Goal: Check status: Check status

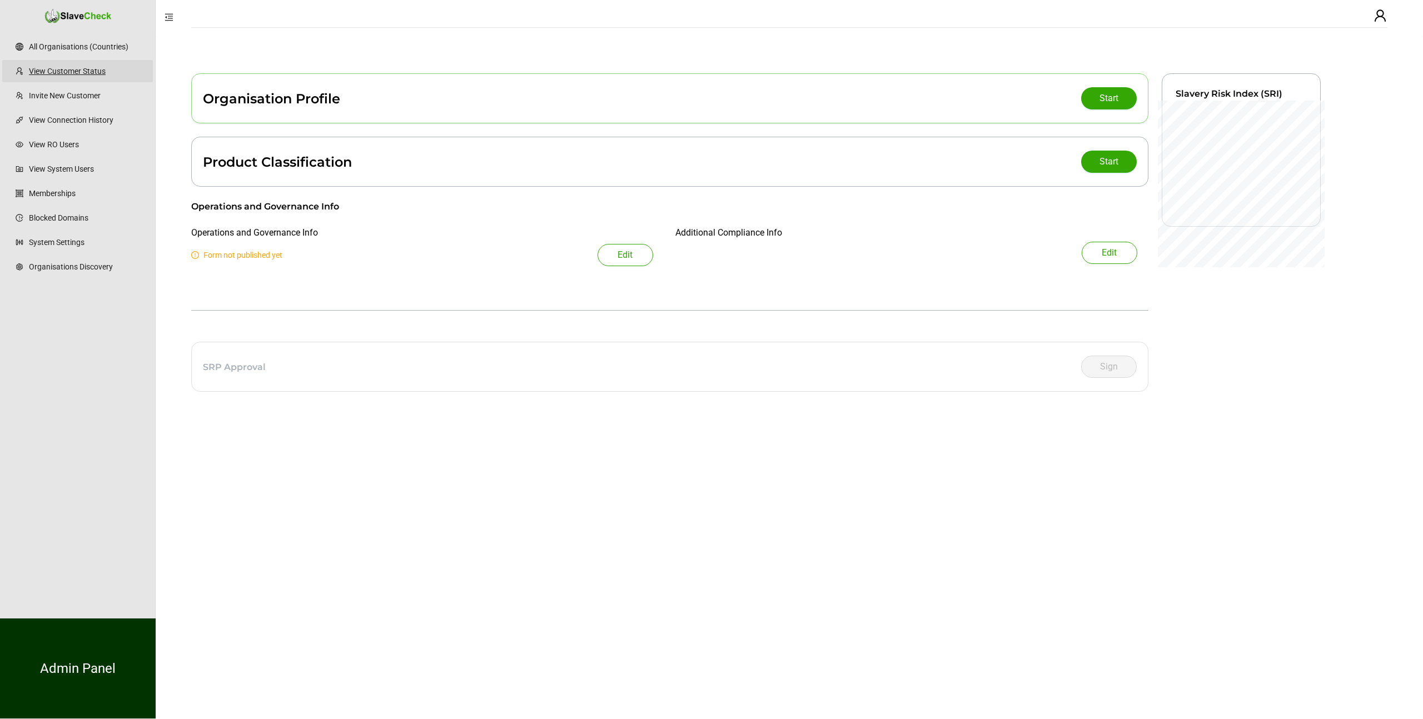
click at [73, 73] on link "View Customer Status" at bounding box center [86, 71] width 115 height 22
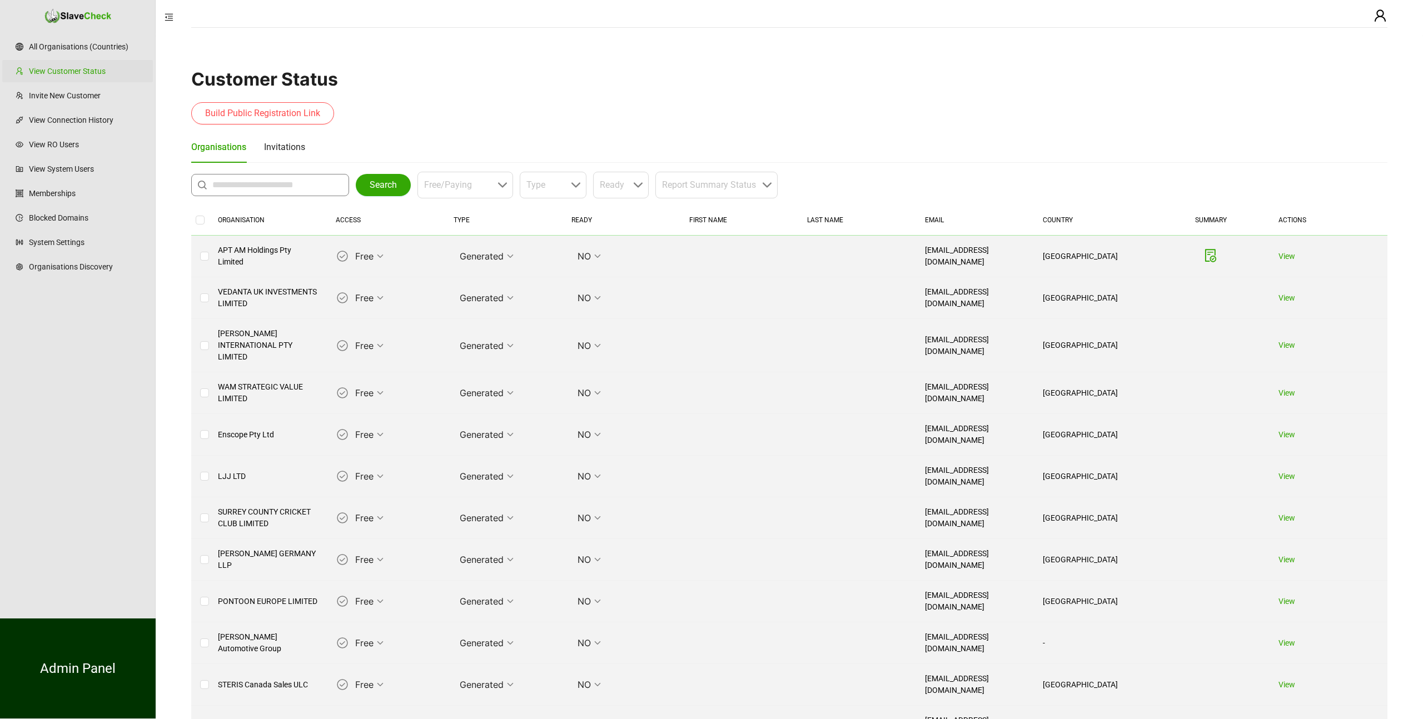
click at [278, 190] on input "text" at bounding box center [272, 184] width 121 height 13
type input "********"
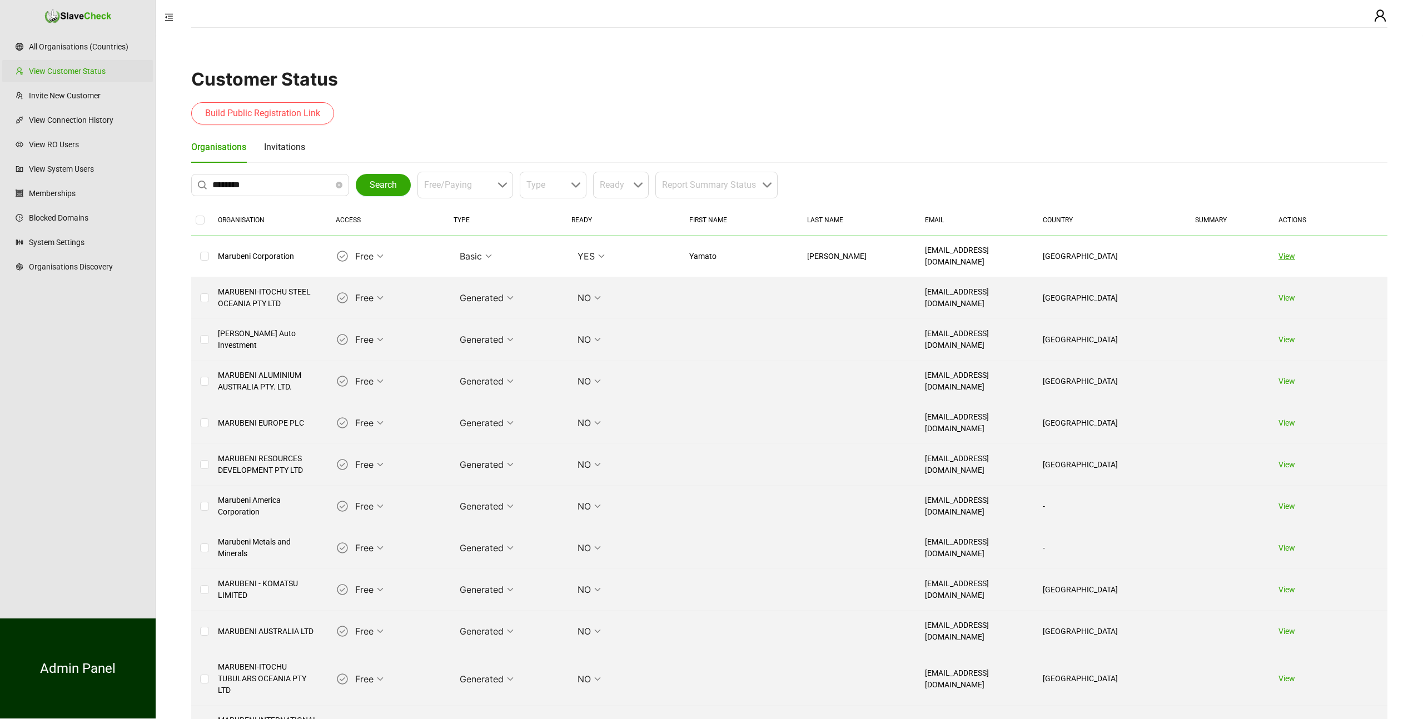
click at [1293, 256] on link "View" at bounding box center [1287, 256] width 17 height 9
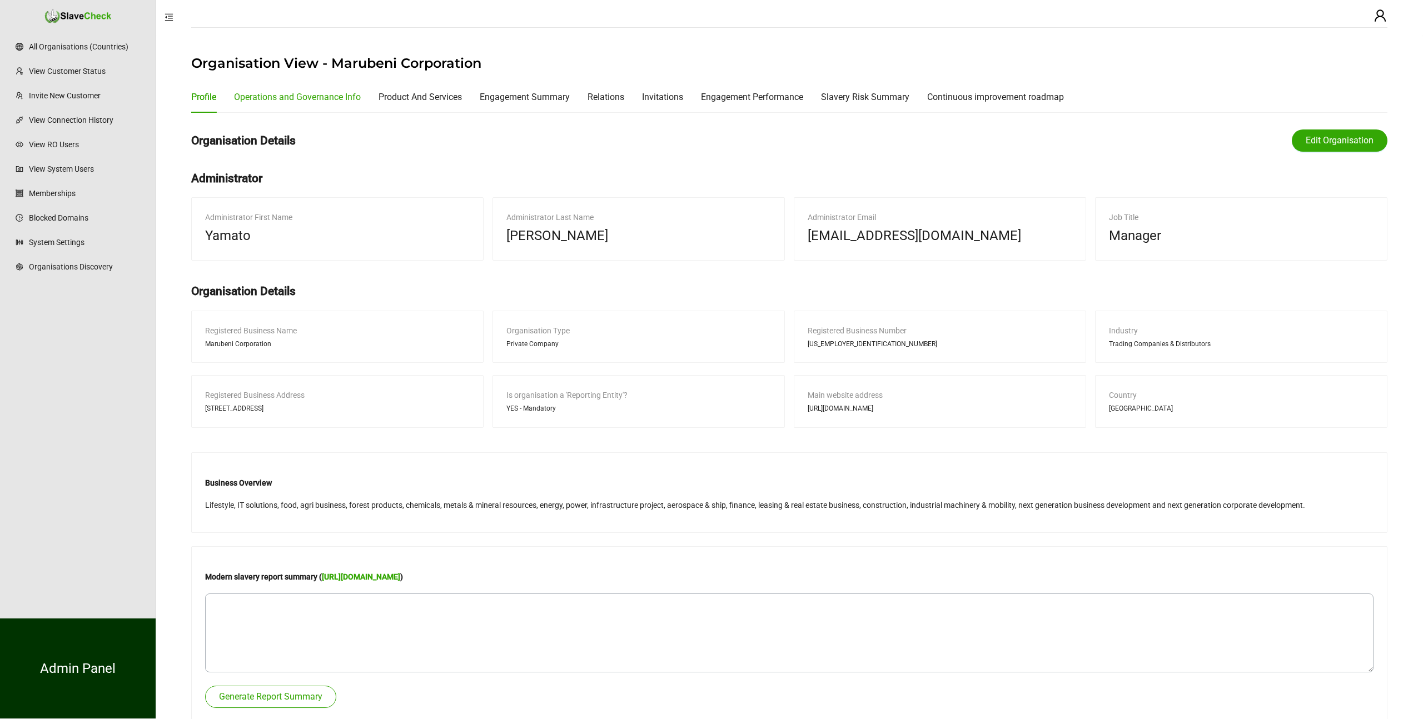
click at [299, 99] on div "Operations and Governance Info" at bounding box center [297, 97] width 127 height 14
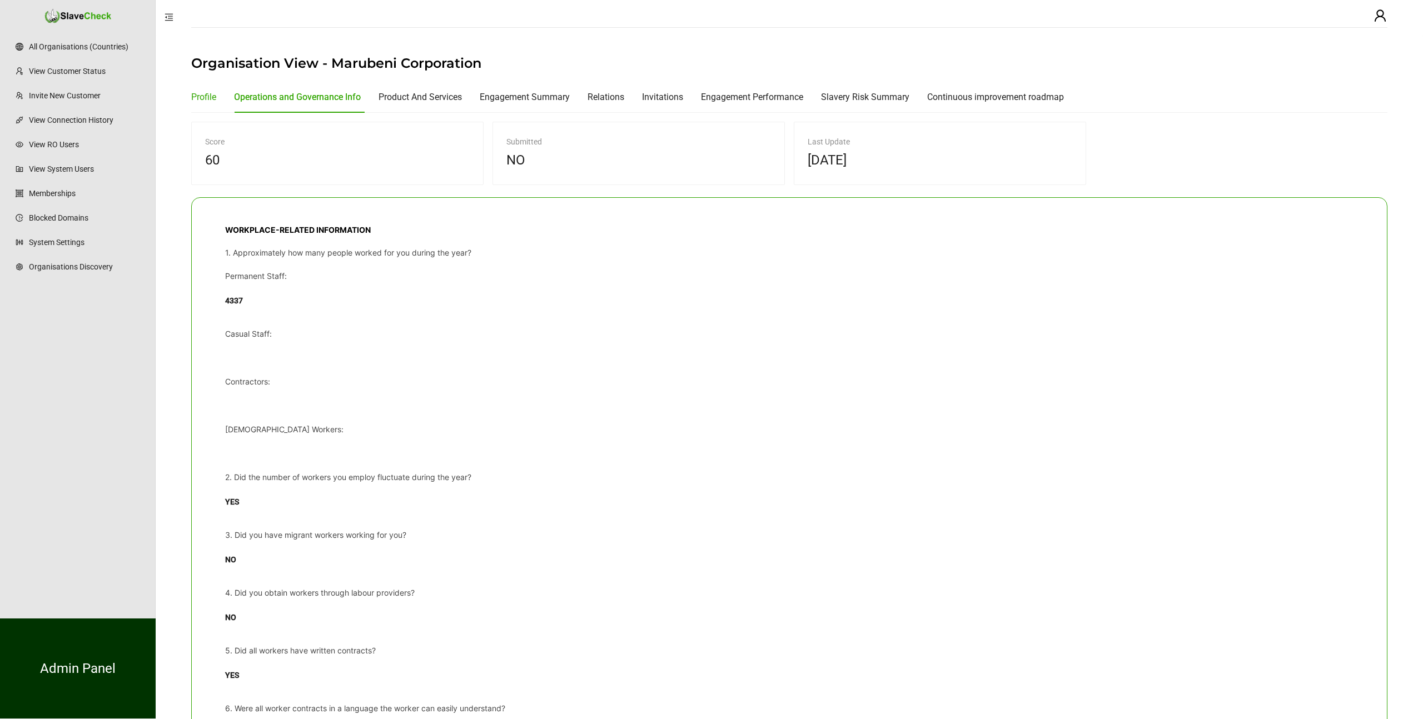
click at [207, 93] on div "Profile" at bounding box center [203, 97] width 25 height 14
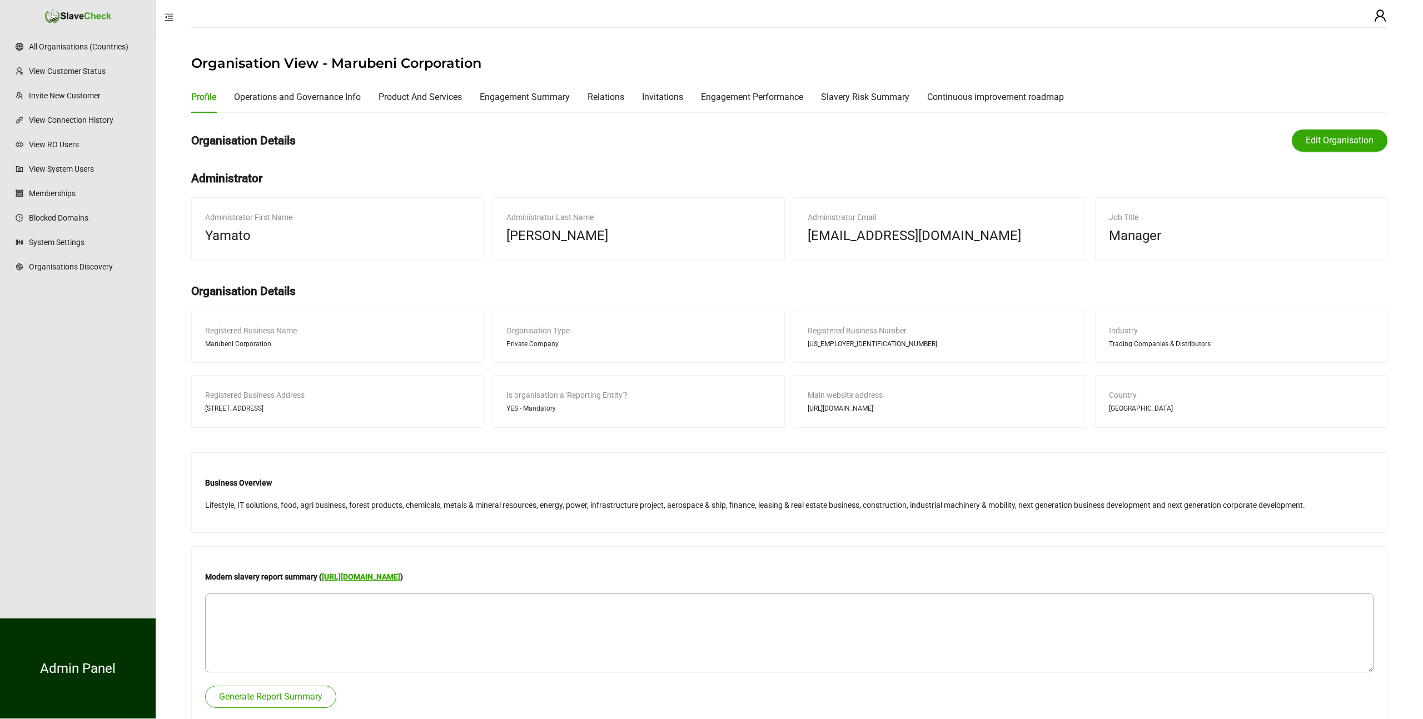
click at [400, 576] on link "[URL][DOMAIN_NAME]" at bounding box center [361, 577] width 78 height 9
click at [266, 97] on div "Operations and Governance Info" at bounding box center [297, 97] width 127 height 14
